Goal: Information Seeking & Learning: Learn about a topic

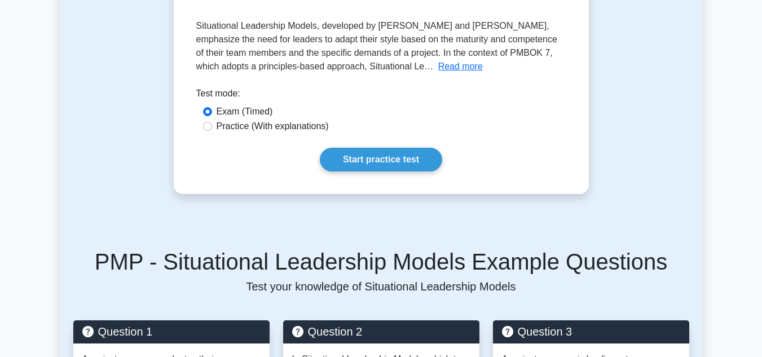
scroll to position [189, 0]
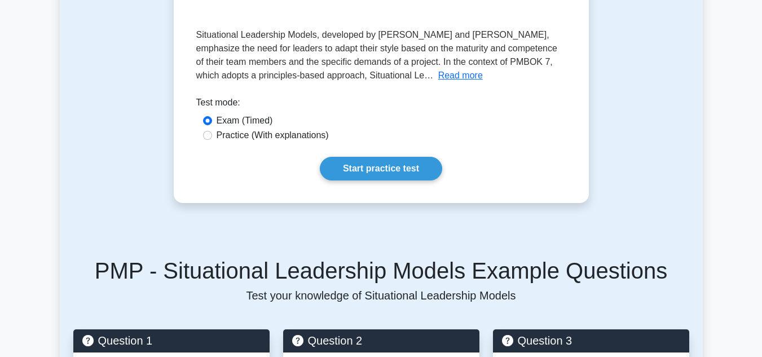
drag, startPoint x: 0, startPoint y: 0, endPoint x: 760, endPoint y: 80, distance: 763.9
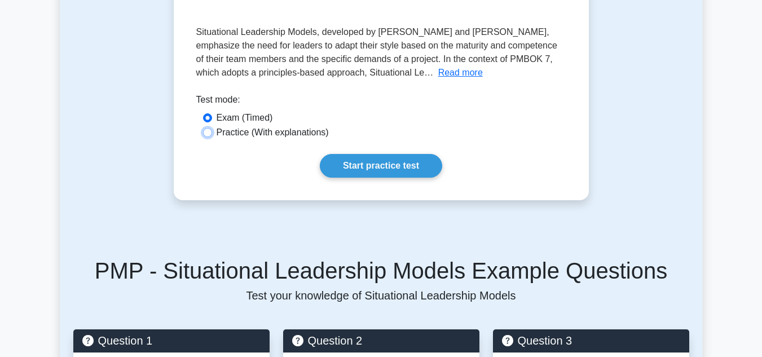
click at [210, 132] on input "Practice (With explanations)" at bounding box center [207, 132] width 9 height 9
radio input "true"
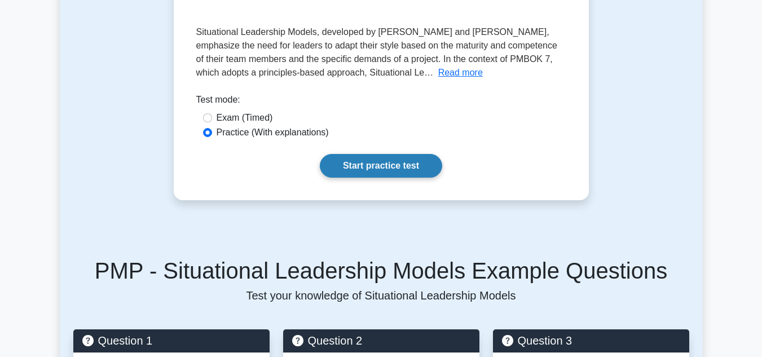
click at [350, 161] on link "Start practice test" at bounding box center [381, 166] width 122 height 24
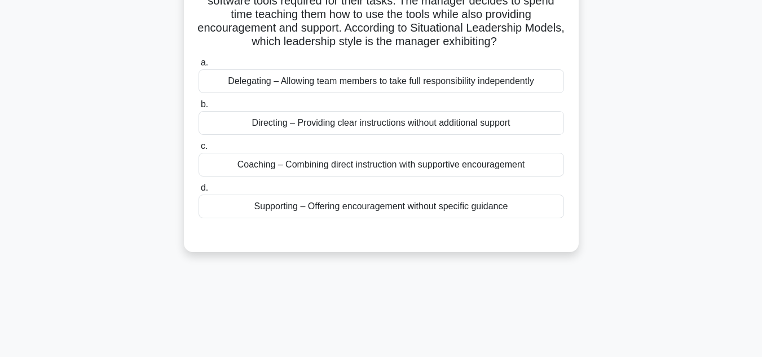
scroll to position [137, 0]
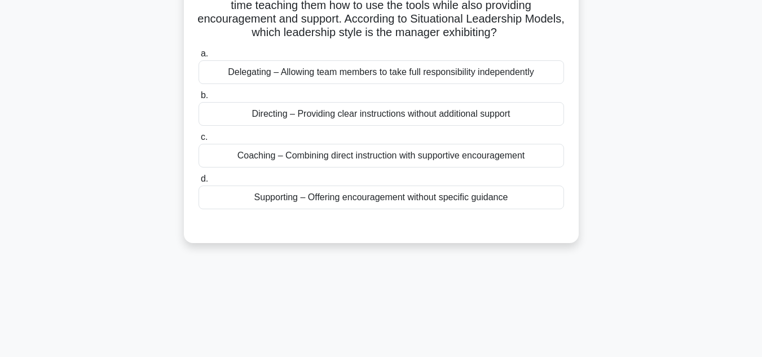
click at [313, 168] on div "Coaching – Combining direct instruction with supportive encouragement" at bounding box center [382, 156] width 366 height 24
click at [199, 141] on input "c. Coaching – Combining direct instruction with supportive encouragement" at bounding box center [199, 137] width 0 height 7
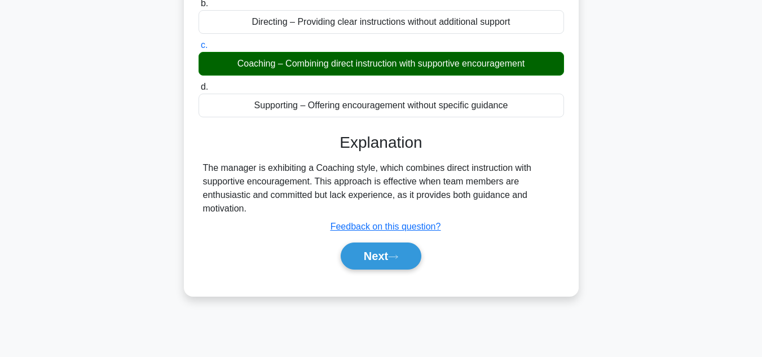
scroll to position [252, 0]
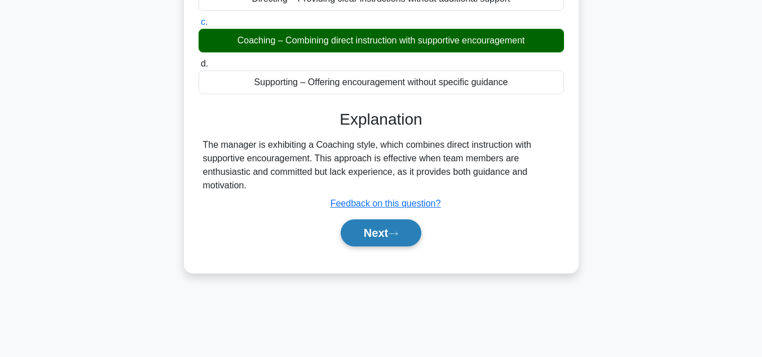
click at [397, 237] on icon at bounding box center [393, 234] width 10 height 6
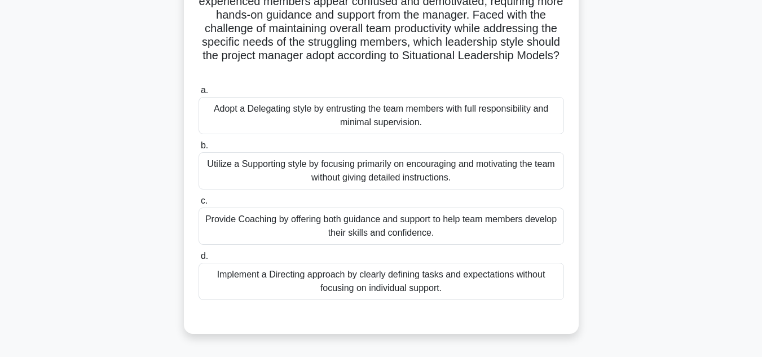
scroll to position [201, 0]
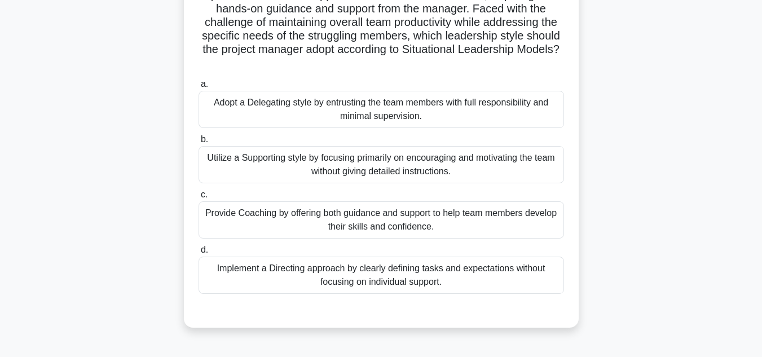
click at [407, 168] on div "Utilize a Supporting style by focusing primarily on encouraging and motivating …" at bounding box center [382, 164] width 366 height 37
click at [199, 143] on input "b. Utilize a Supporting style by focusing primarily on encouraging and motivati…" at bounding box center [199, 139] width 0 height 7
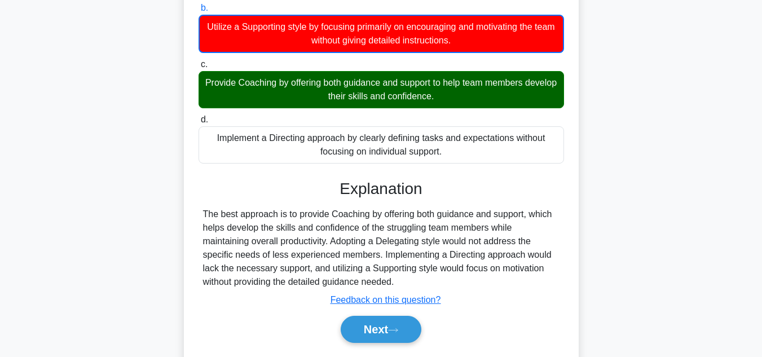
scroll to position [367, 0]
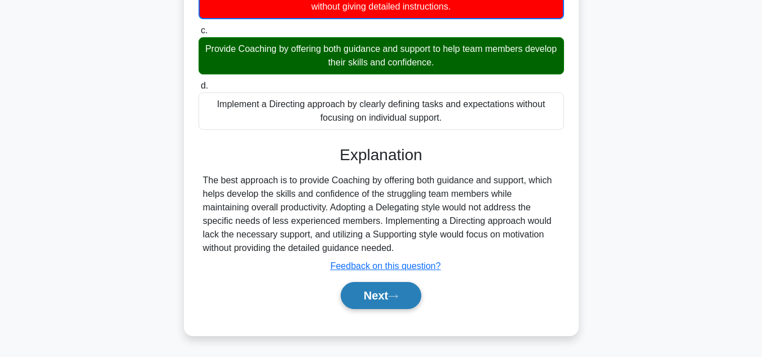
click at [374, 298] on button "Next" at bounding box center [381, 295] width 81 height 27
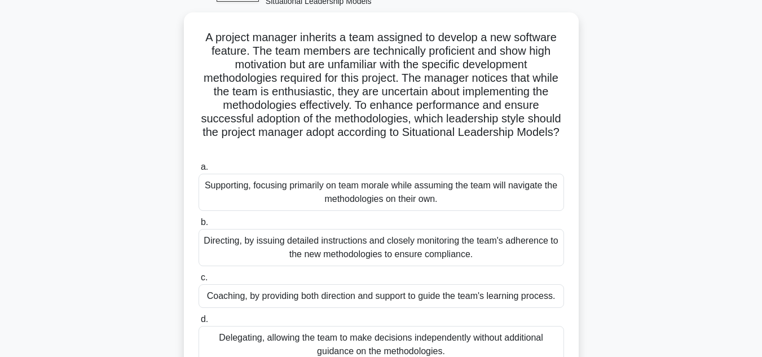
scroll to position [0, 0]
